Goal: Navigation & Orientation: Find specific page/section

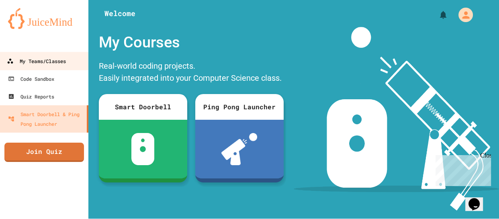
click at [39, 67] on link "My Teams/Classes" at bounding box center [44, 61] width 91 height 18
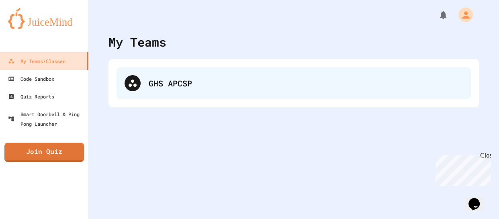
click at [129, 69] on div "GHS APCSP" at bounding box center [293, 83] width 354 height 32
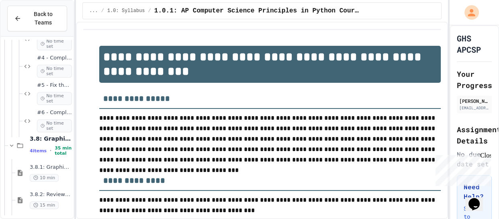
scroll to position [571, 0]
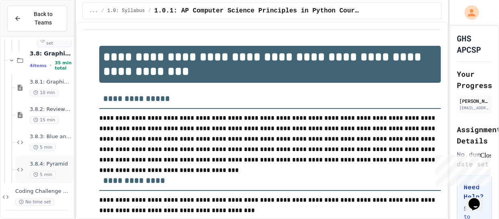
click at [58, 174] on div "5 min" at bounding box center [51, 175] width 42 height 8
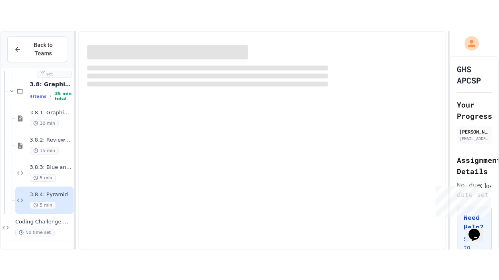
scroll to position [562, 0]
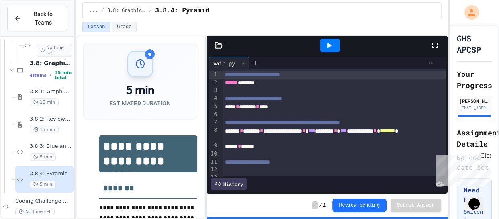
click at [434, 46] on icon at bounding box center [435, 46] width 10 height 10
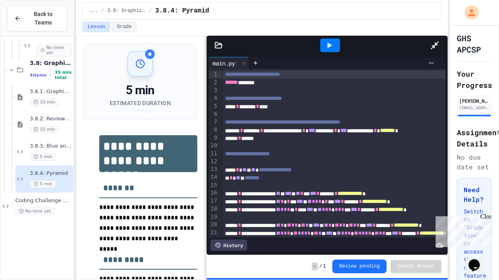
scroll to position [510, 0]
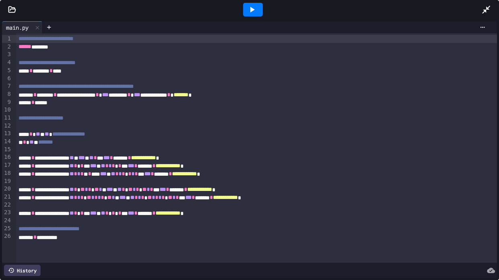
click at [254, 8] on icon at bounding box center [252, 10] width 10 height 10
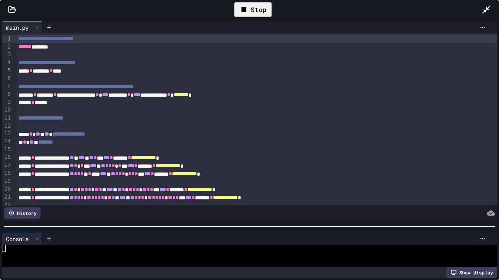
click at [271, 218] on div at bounding box center [249, 227] width 499 height 8
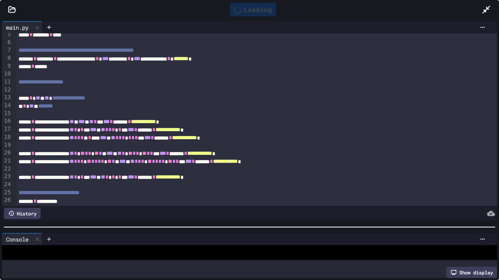
scroll to position [0, 0]
